Goal: Book appointment/travel/reservation

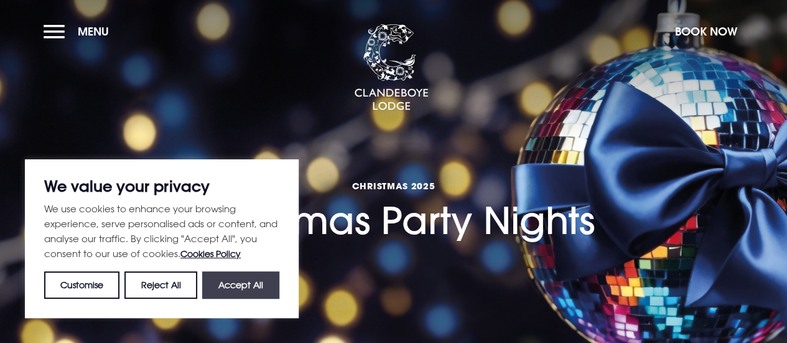
click at [251, 284] on button "Accept All" at bounding box center [240, 284] width 77 height 27
checkbox input "true"
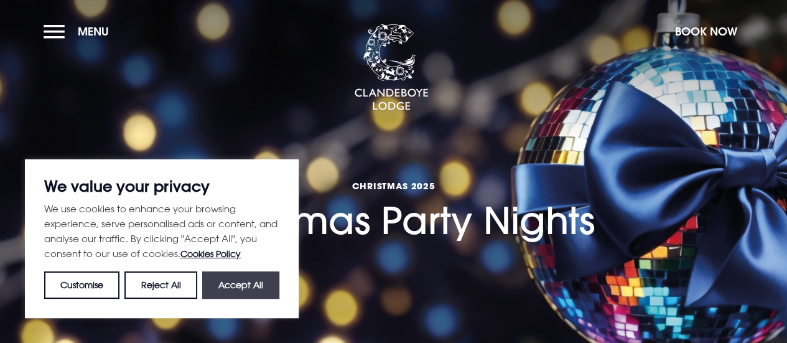
checkbox input "true"
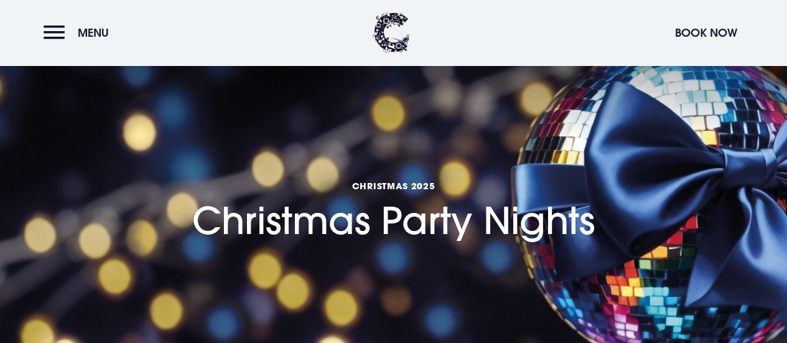
scroll to position [300, 0]
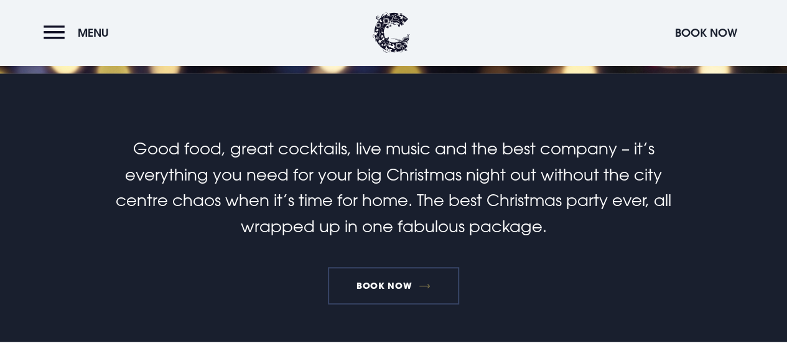
click at [376, 292] on link "Book Now" at bounding box center [393, 285] width 131 height 37
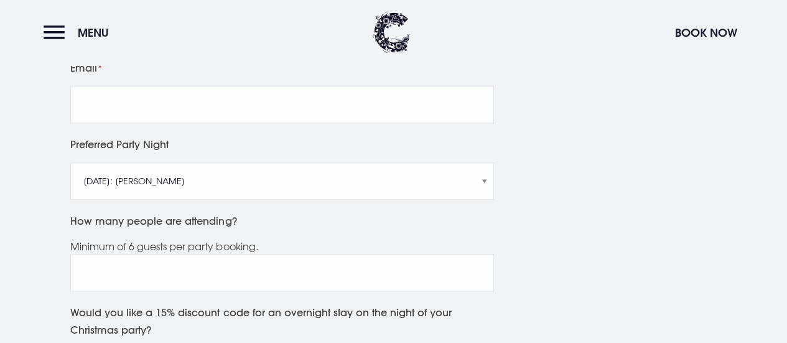
scroll to position [899, 0]
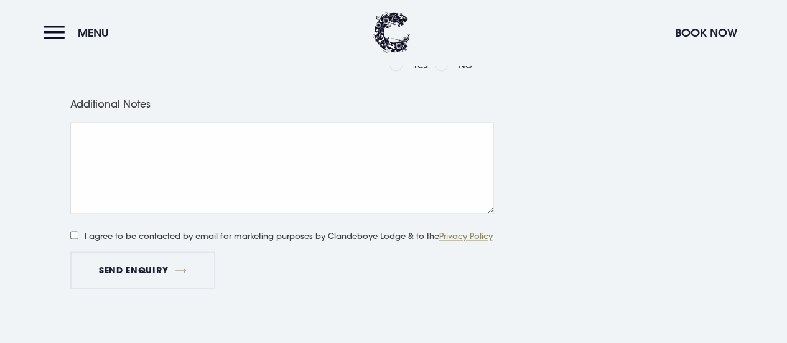
click at [43, 32] on header "Menu Book Now" at bounding box center [393, 32] width 787 height 65
click at [56, 32] on button "Menu" at bounding box center [80, 32] width 72 height 27
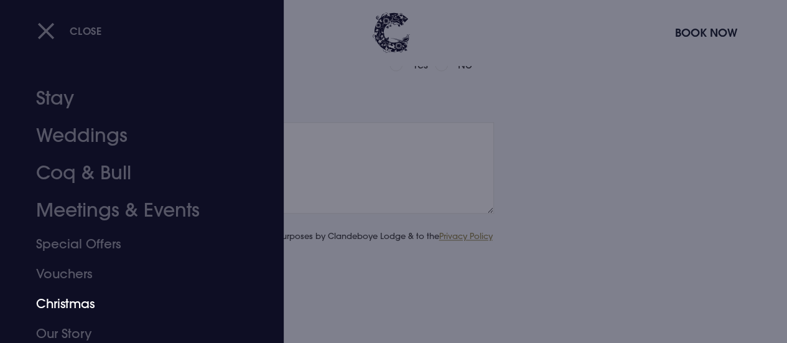
click at [73, 296] on link "Christmas" at bounding box center [133, 304] width 195 height 30
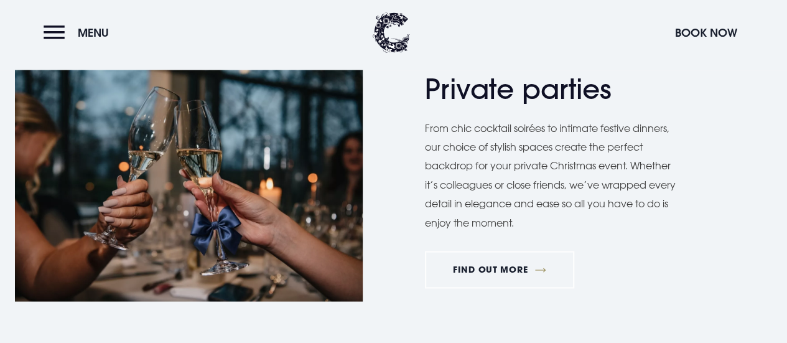
scroll to position [600, 0]
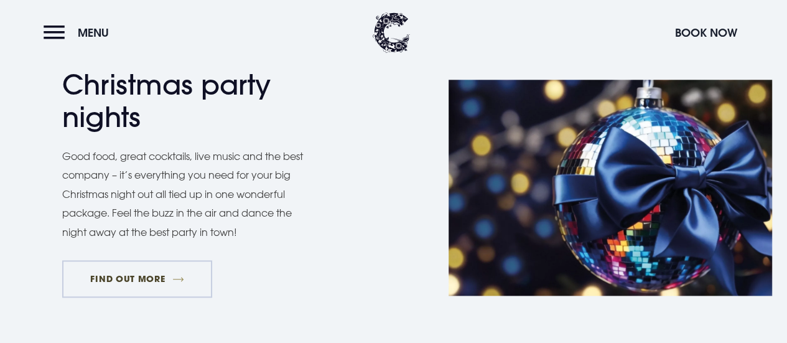
click at [146, 275] on link "FIND OUT MORE" at bounding box center [137, 278] width 150 height 37
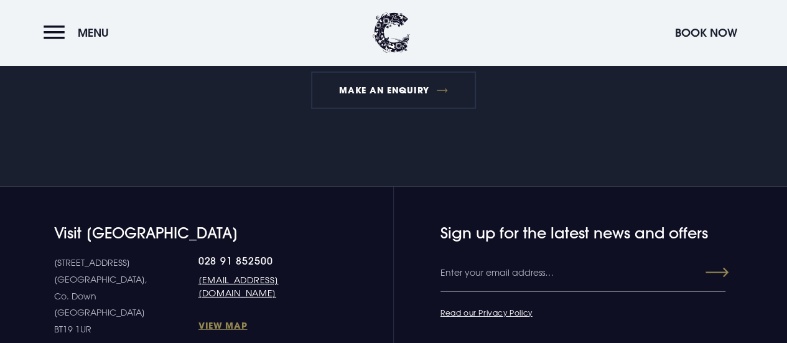
scroll to position [1847, 0]
